Goal: Check status

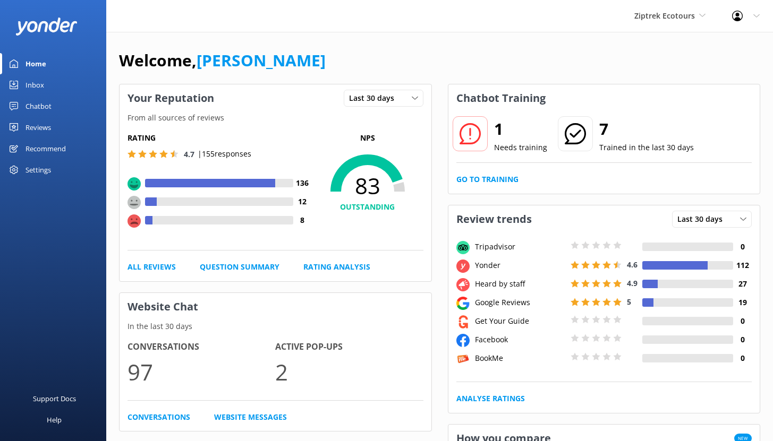
click at [36, 106] on div "Chatbot" at bounding box center [38, 106] width 26 height 21
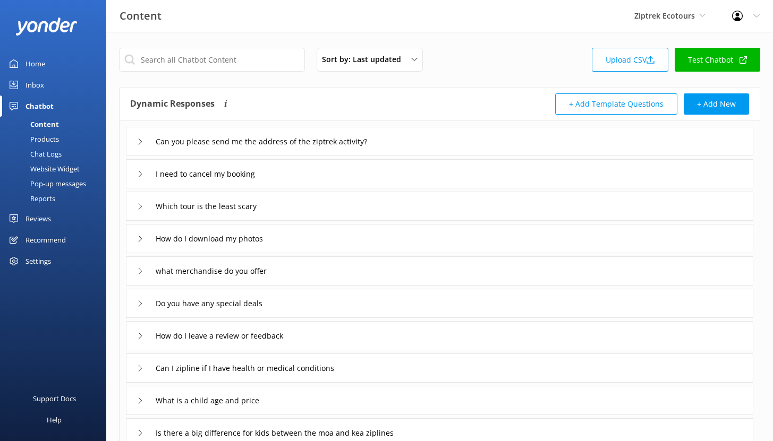
click at [46, 198] on div "Reports" at bounding box center [30, 198] width 49 height 15
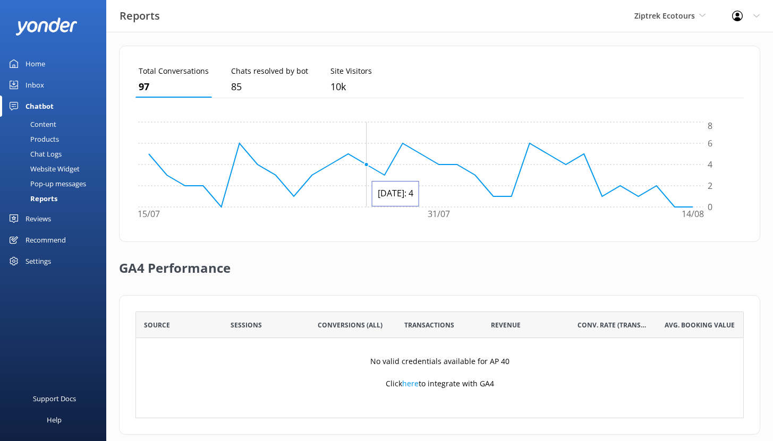
scroll to position [299, 0]
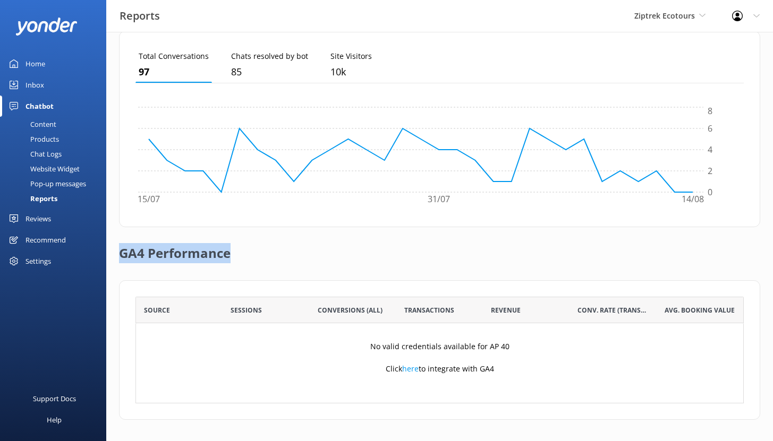
drag, startPoint x: 121, startPoint y: 253, endPoint x: 247, endPoint y: 259, distance: 126.0
click at [247, 259] on div "GA4 Performance" at bounding box center [439, 253] width 641 height 53
click at [479, 429] on div "Outcome of digital assistant [DATE] - [DATE] Last 30 days Last 7 days Last 30 d…" at bounding box center [439, 87] width 667 height 709
